Goal: Check status: Check status

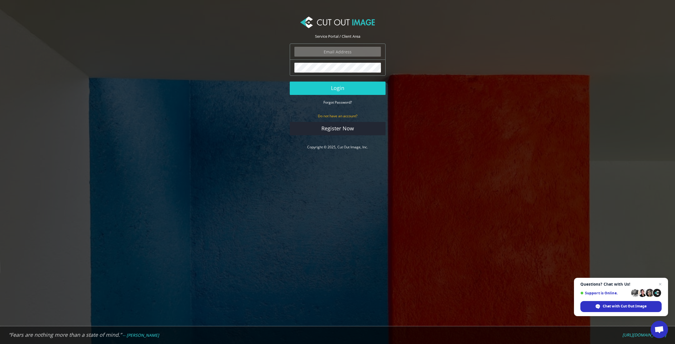
type input "peter@peterharperphotography.co.uk"
click at [340, 89] on button "Login" at bounding box center [338, 88] width 96 height 13
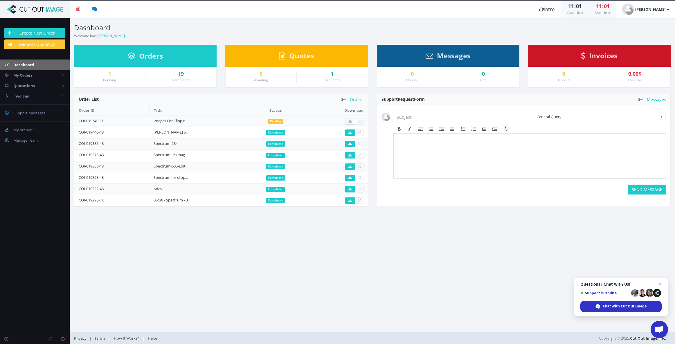
click at [108, 119] on td "COI-019549-FX" at bounding box center [111, 121] width 75 height 11
click at [105, 118] on td "COI-019549-FX" at bounding box center [111, 121] width 75 height 11
click at [37, 75] on link "My Orders" at bounding box center [35, 75] width 70 height 10
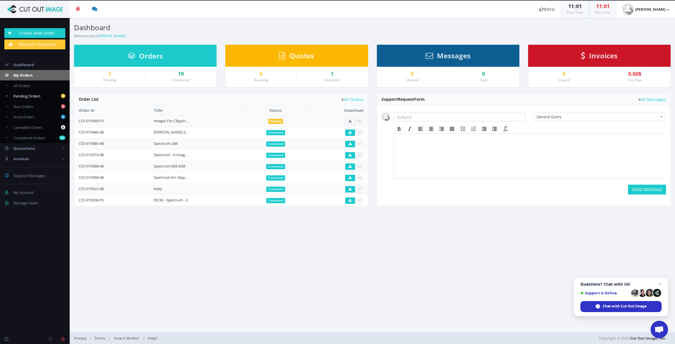
click at [28, 95] on span "Pending Orders" at bounding box center [26, 95] width 27 height 5
